Goal: Find specific page/section: Find specific page/section

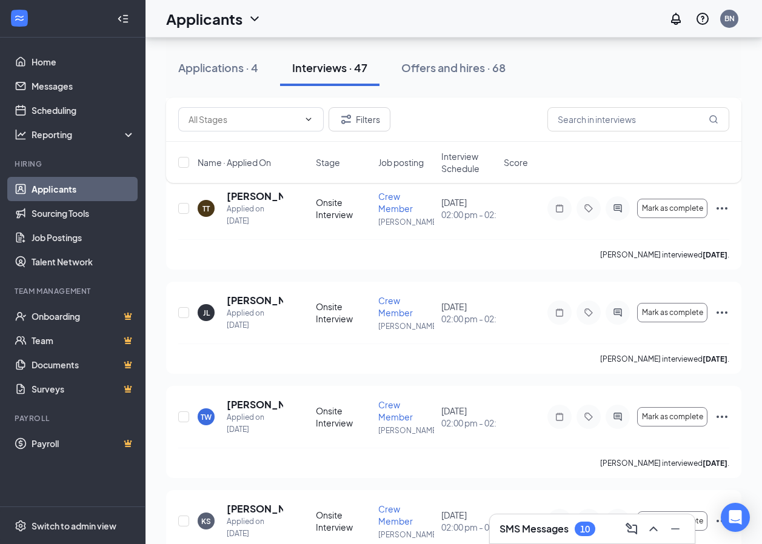
scroll to position [4120, 0]
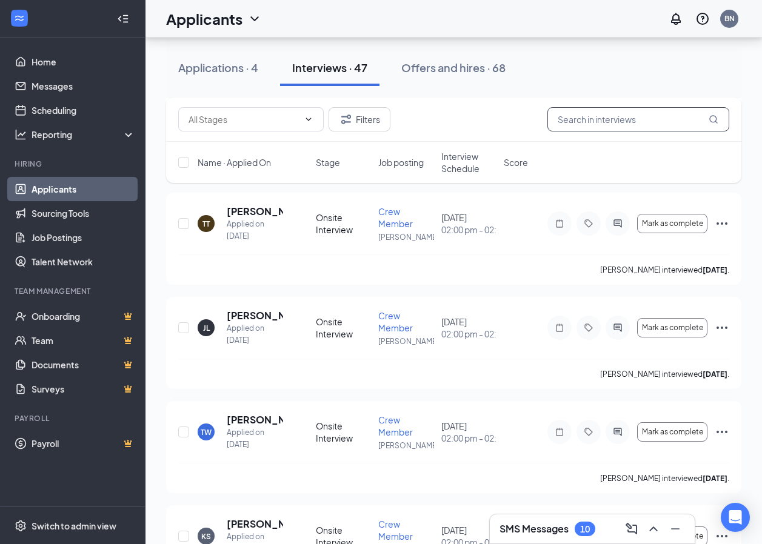
click at [619, 112] on input "text" at bounding box center [638, 119] width 182 height 24
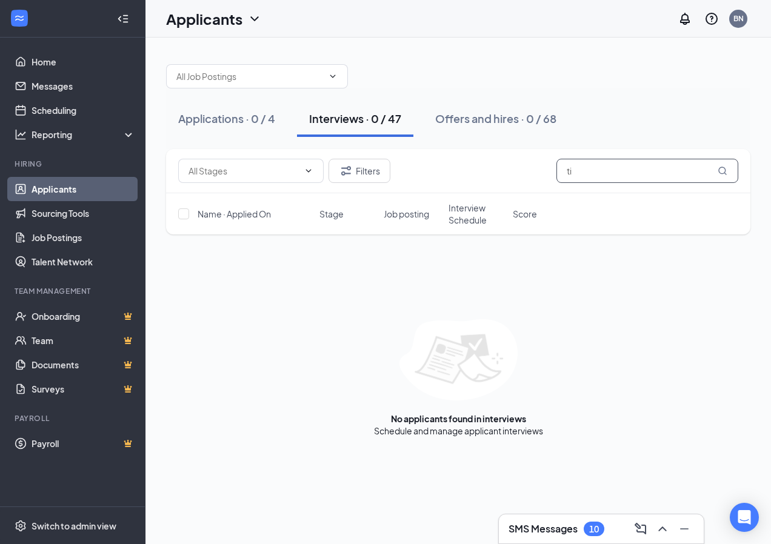
type input "t"
type input "tiana"
click at [450, 116] on div "Offers and hires · 0 / 68" at bounding box center [495, 118] width 121 height 15
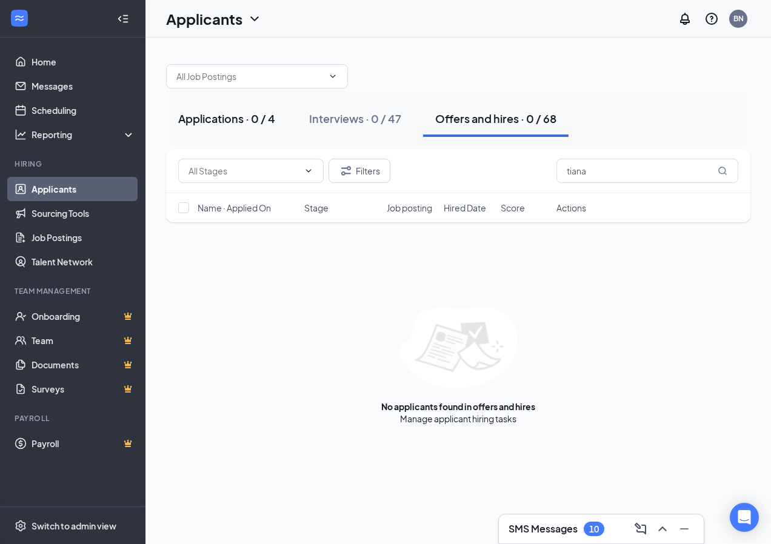
click at [233, 119] on div "Applications · 0 / 4" at bounding box center [226, 118] width 97 height 15
